Goal: Task Accomplishment & Management: Manage account settings

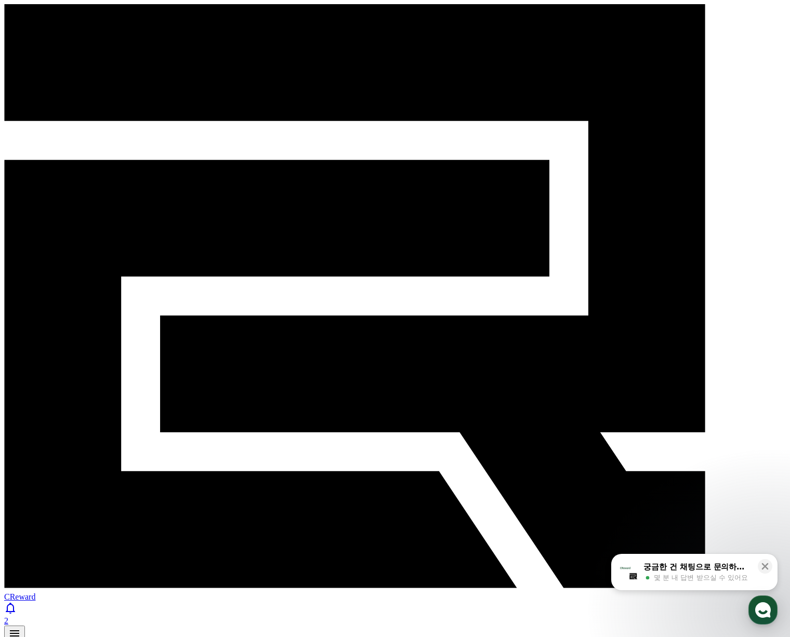
click at [17, 602] on icon at bounding box center [10, 608] width 12 height 12
click at [87, 637] on link "출금" at bounding box center [79, 649] width 17 height 9
click at [71, 637] on link "정산서" at bounding box center [58, 649] width 25 height 9
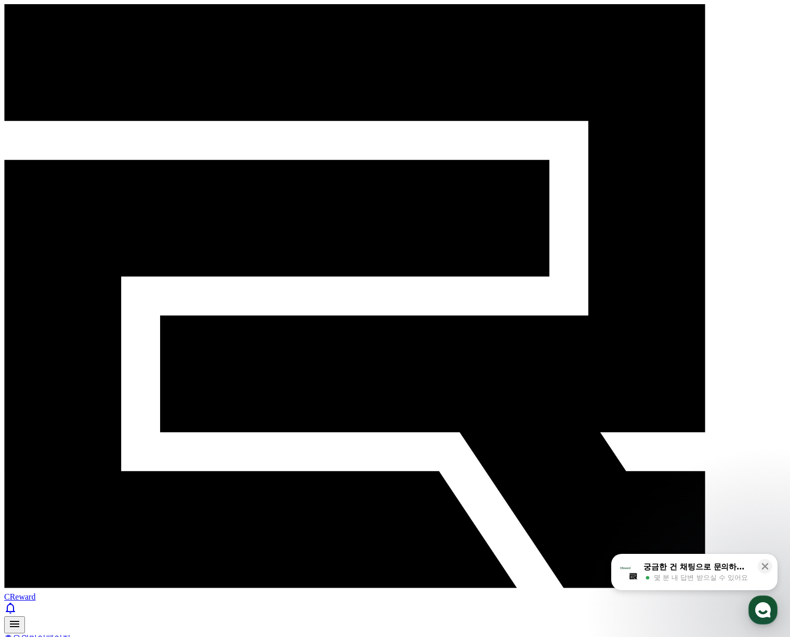
click at [46, 637] on link "채널" at bounding box center [37, 649] width 17 height 9
